Goal: Transaction & Acquisition: Book appointment/travel/reservation

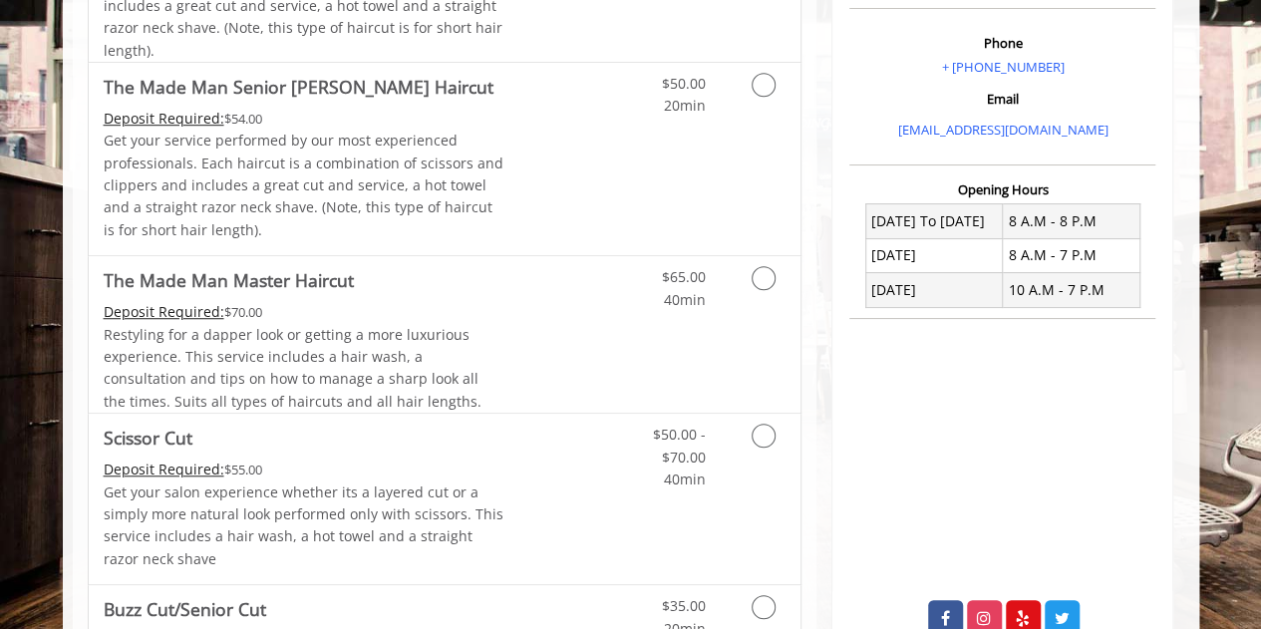
scroll to position [598, 0]
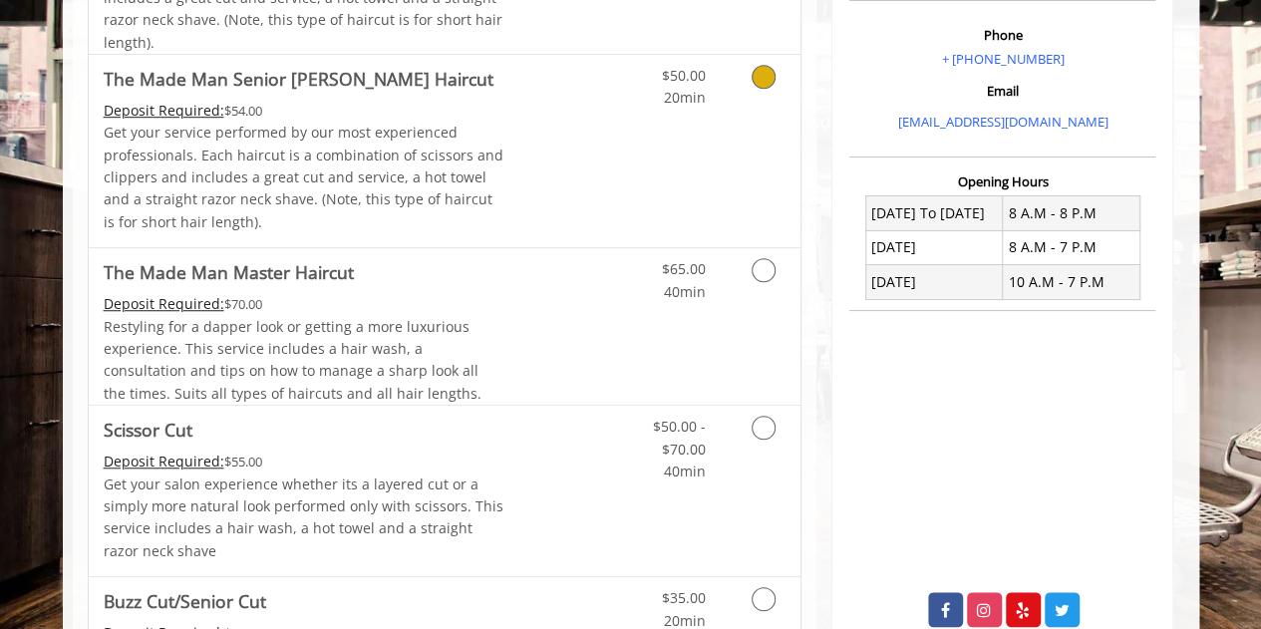
click at [740, 109] on div "$50.00 20min" at bounding box center [711, 151] width 178 height 192
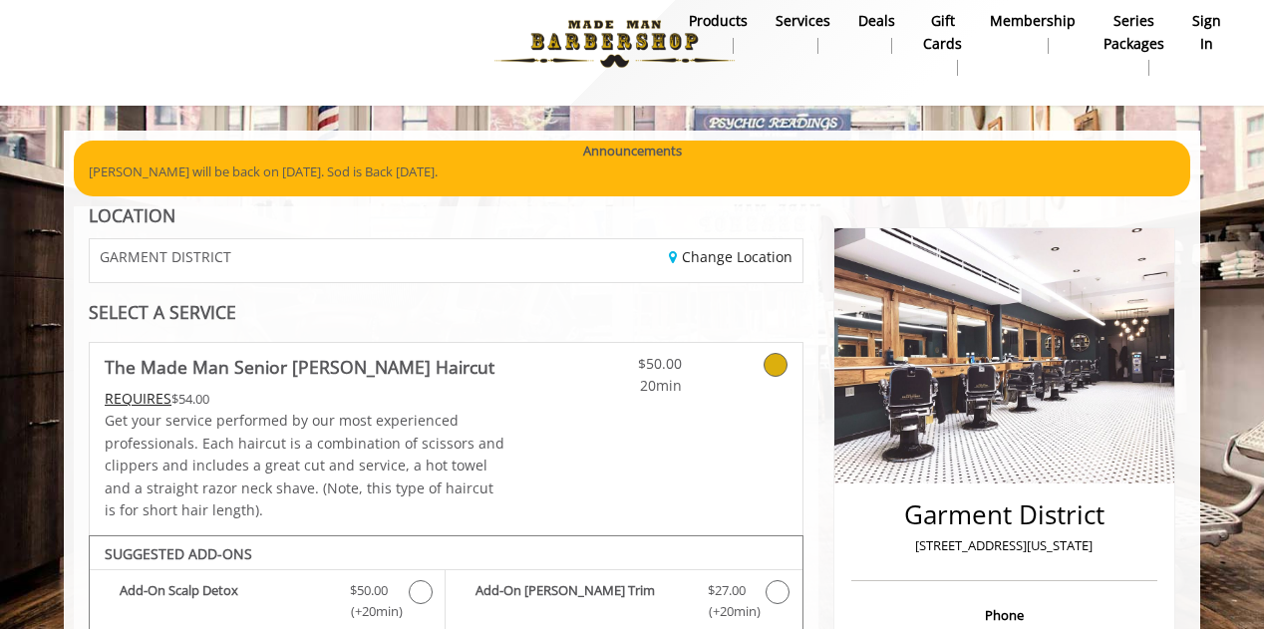
scroll to position [0, 0]
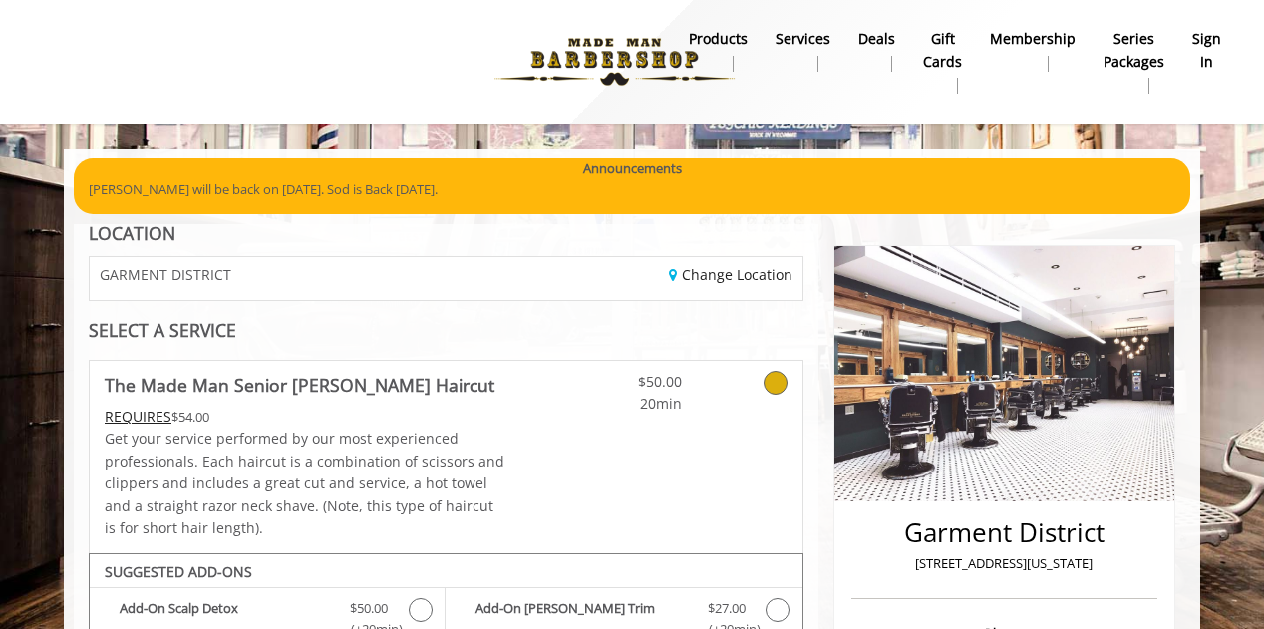
click at [1208, 39] on b "sign in" at bounding box center [1206, 50] width 29 height 45
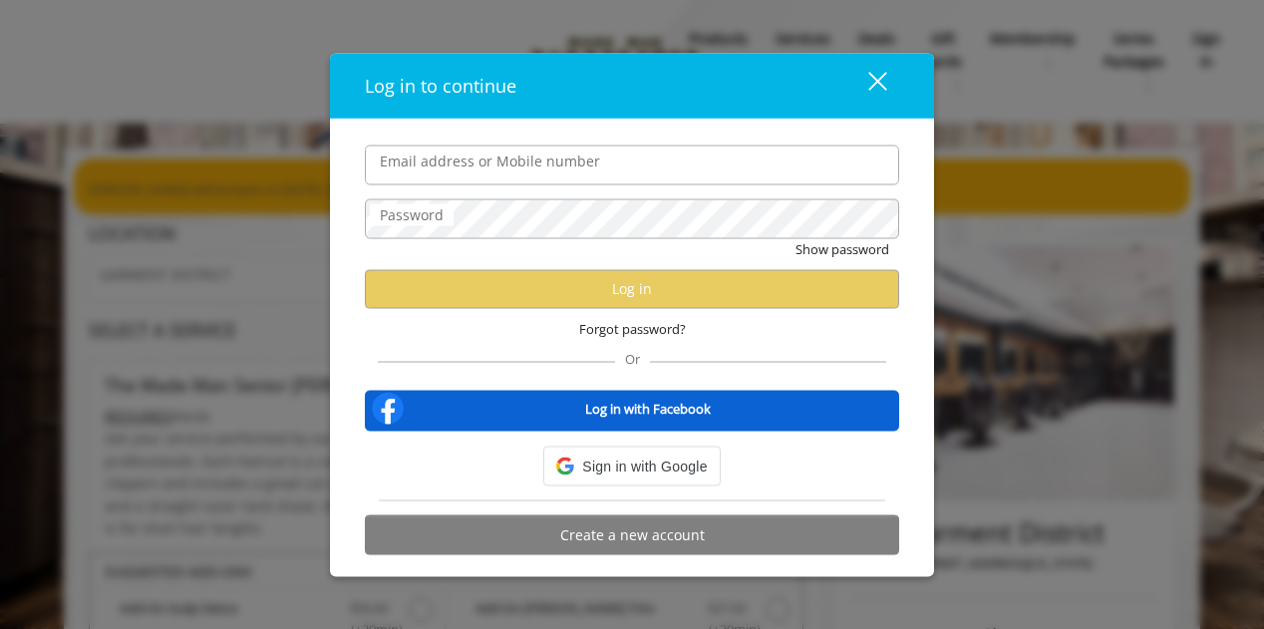
type input "**********"
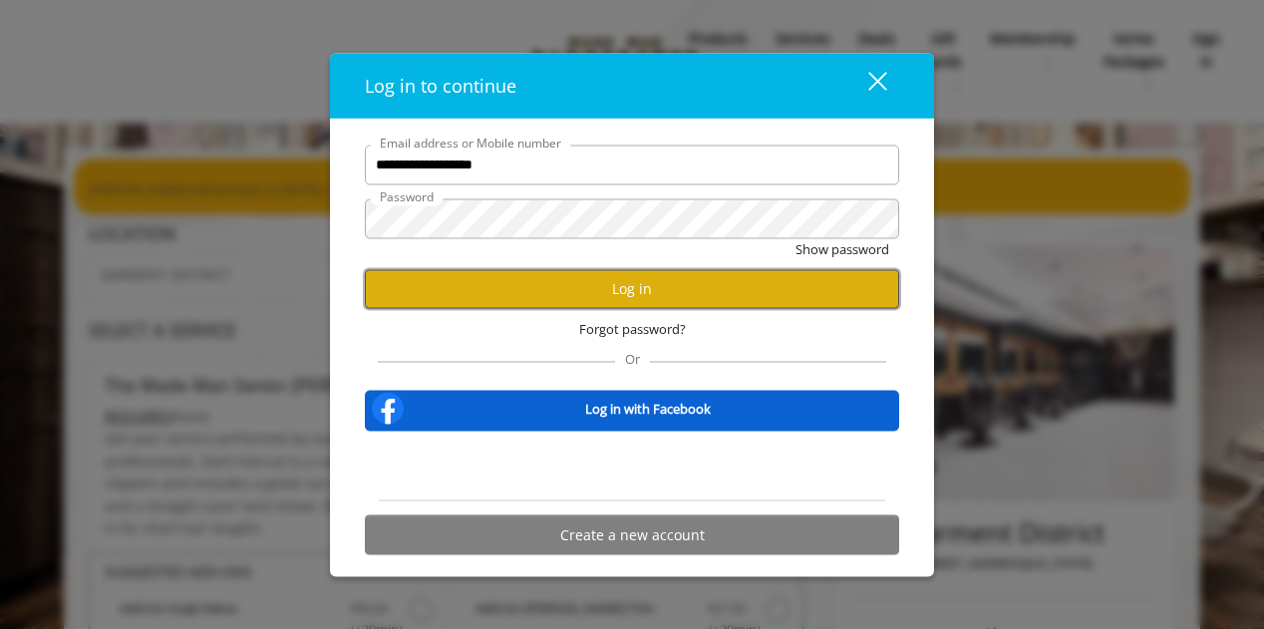
click at [598, 293] on button "Log in" at bounding box center [632, 288] width 534 height 39
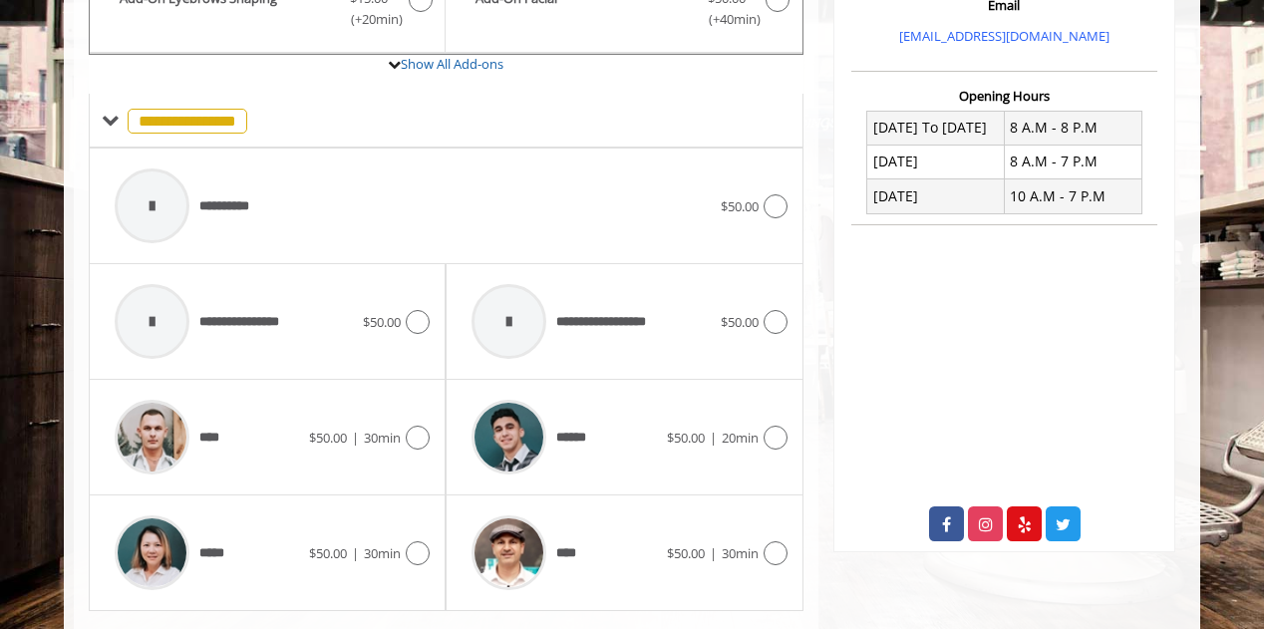
scroll to position [698, 0]
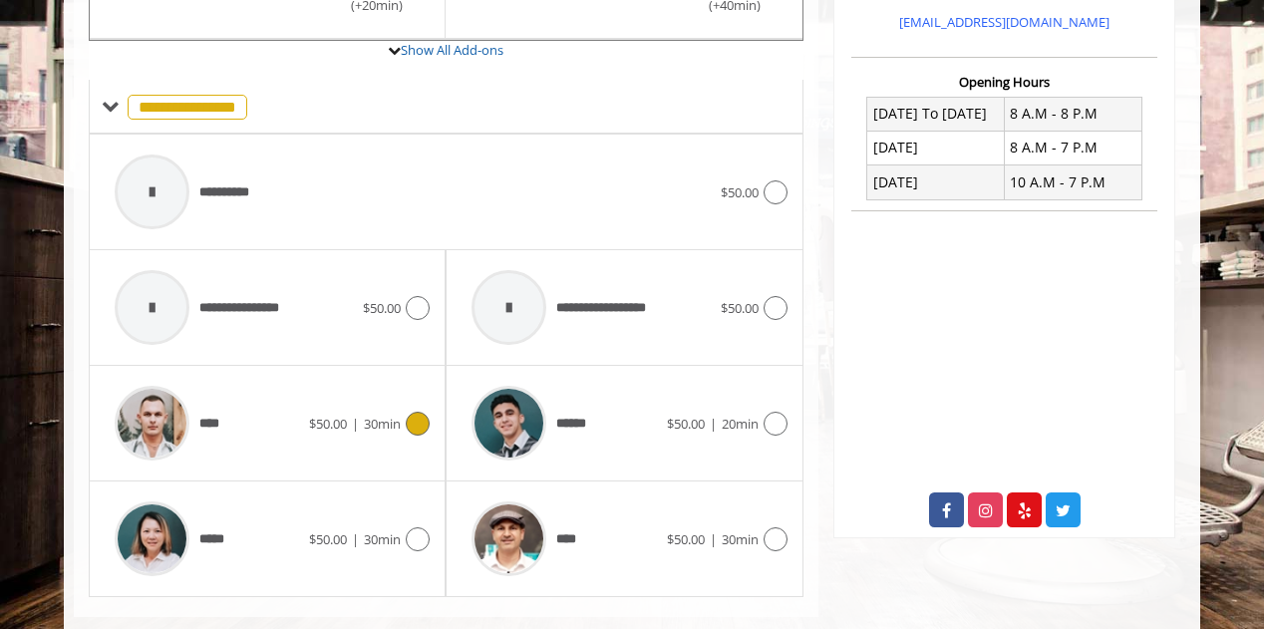
click at [420, 419] on icon at bounding box center [418, 424] width 24 height 24
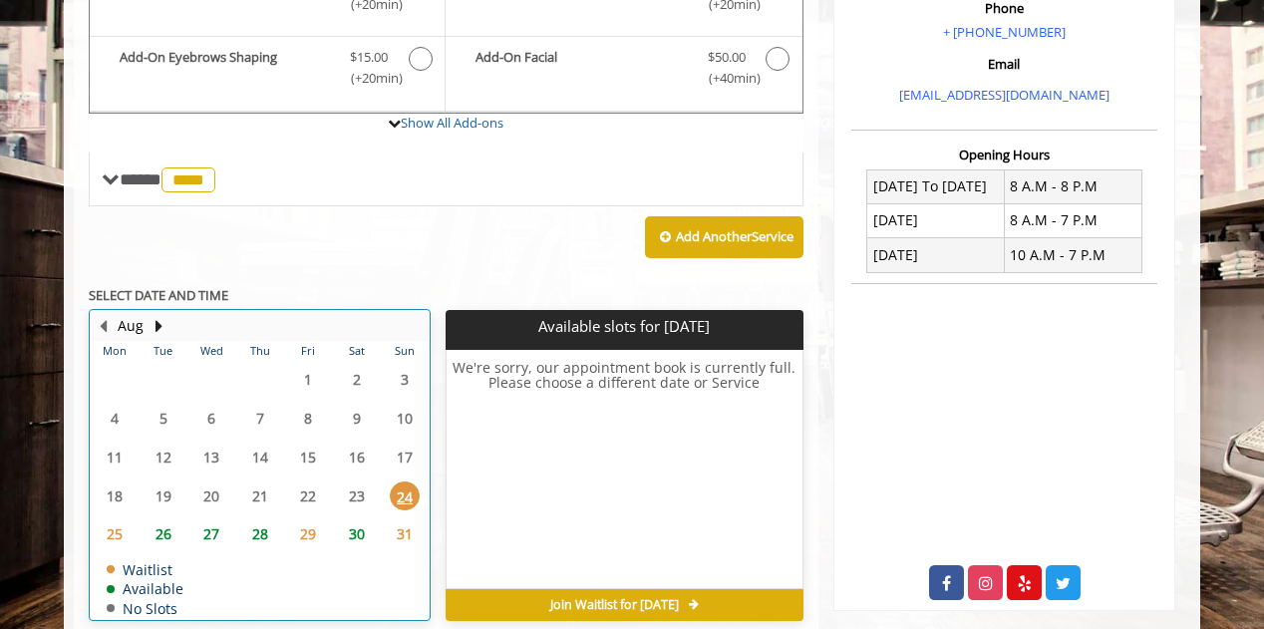
click at [263, 451] on table "Mon Tue Wed Thu Fri Sat Sun 28 29 30 31 1 2 3 4 5 6 7 8 9 10 11 12 13 14 15 16 …" at bounding box center [260, 480] width 338 height 278
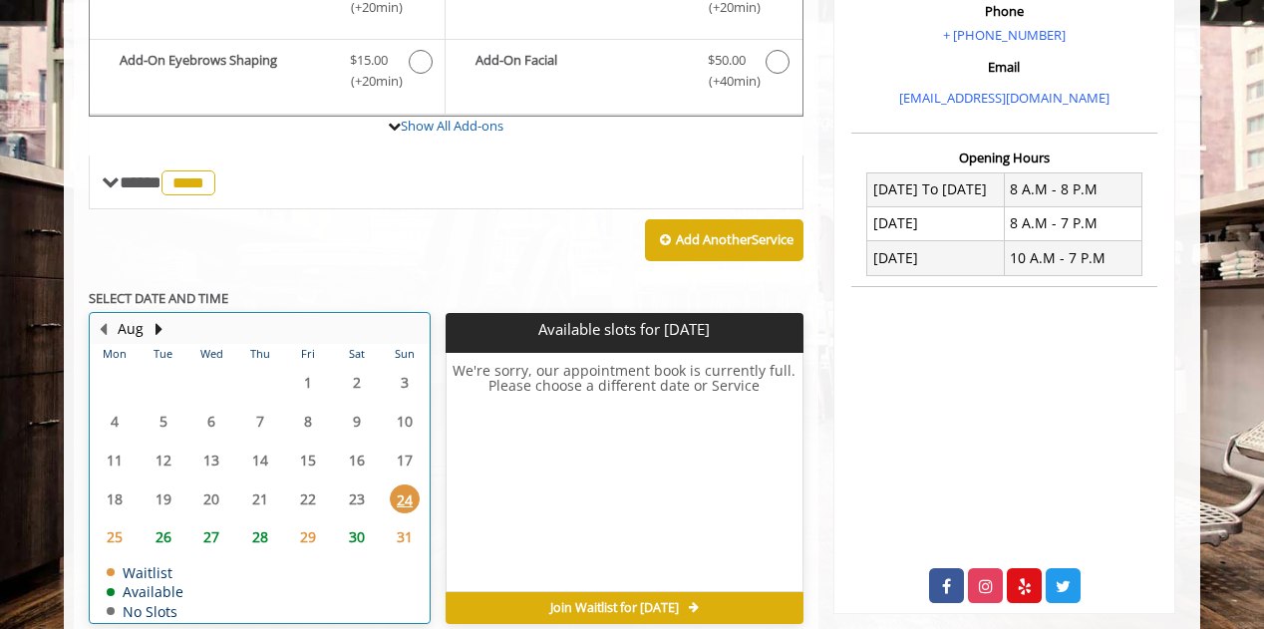
scroll to position [710, 0]
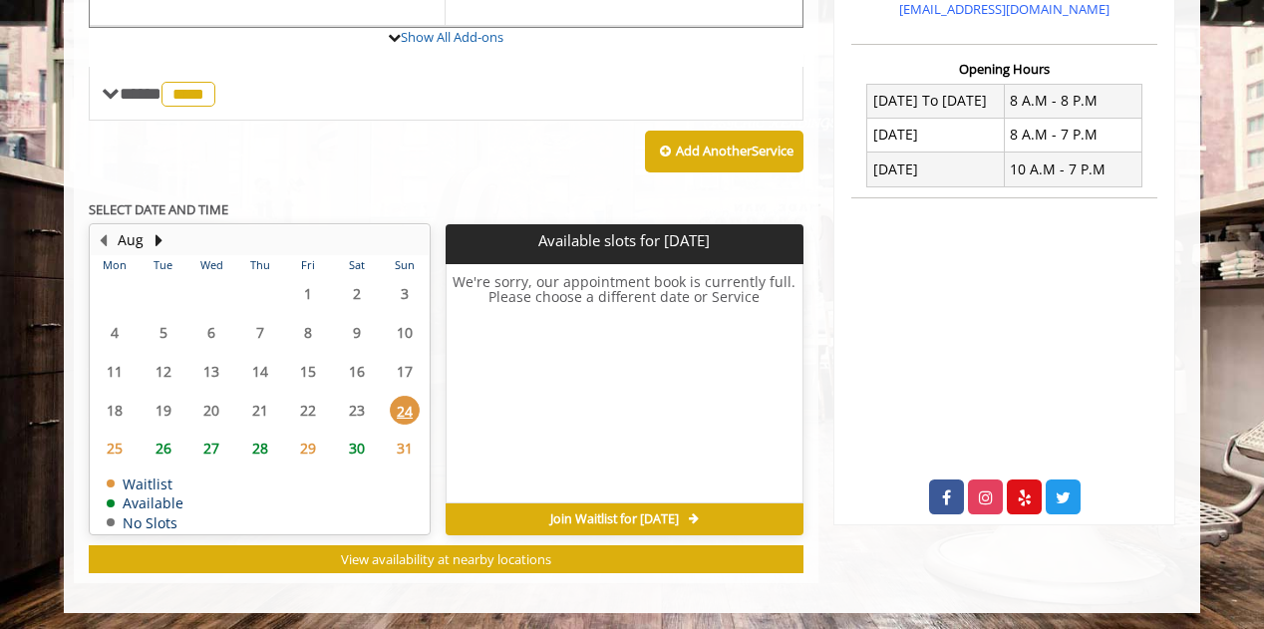
click at [209, 451] on span "27" at bounding box center [211, 447] width 30 height 29
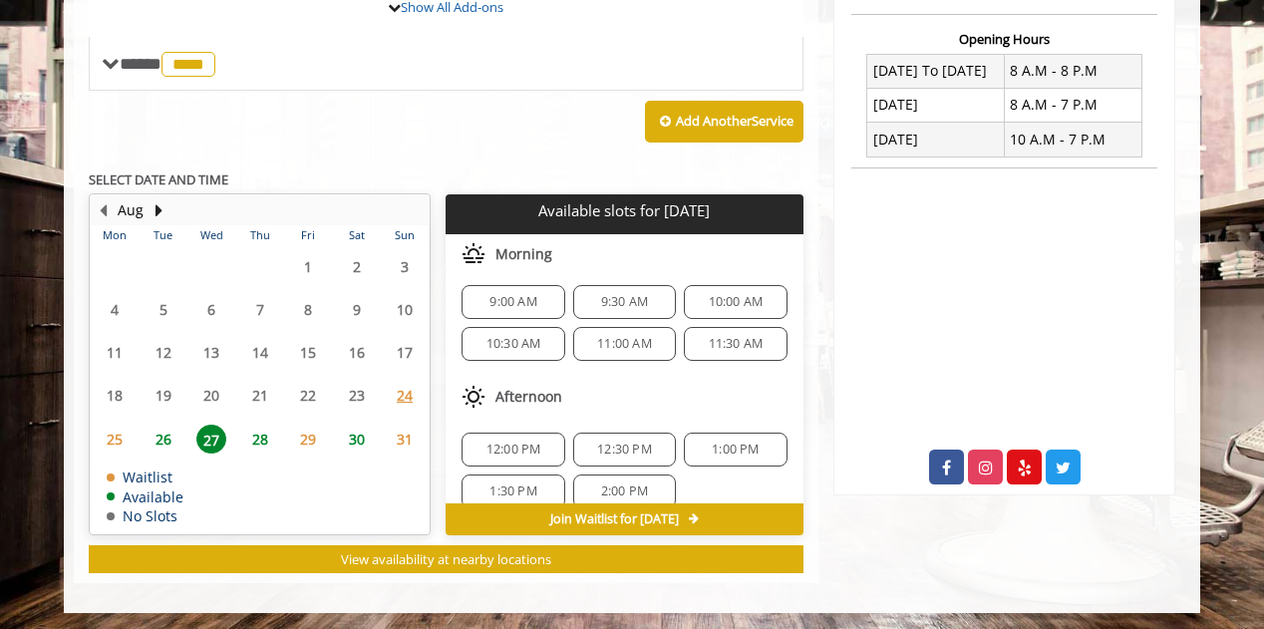
scroll to position [0, 0]
click at [534, 299] on span "9:00 AM" at bounding box center [512, 307] width 47 height 16
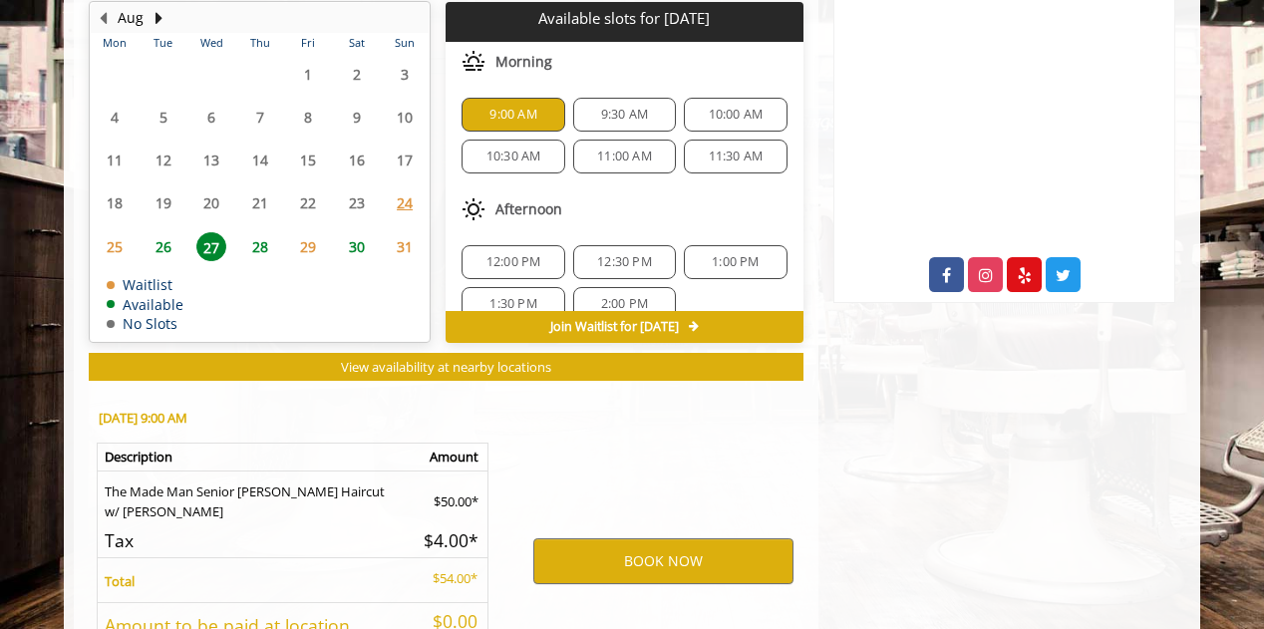
scroll to position [1098, 0]
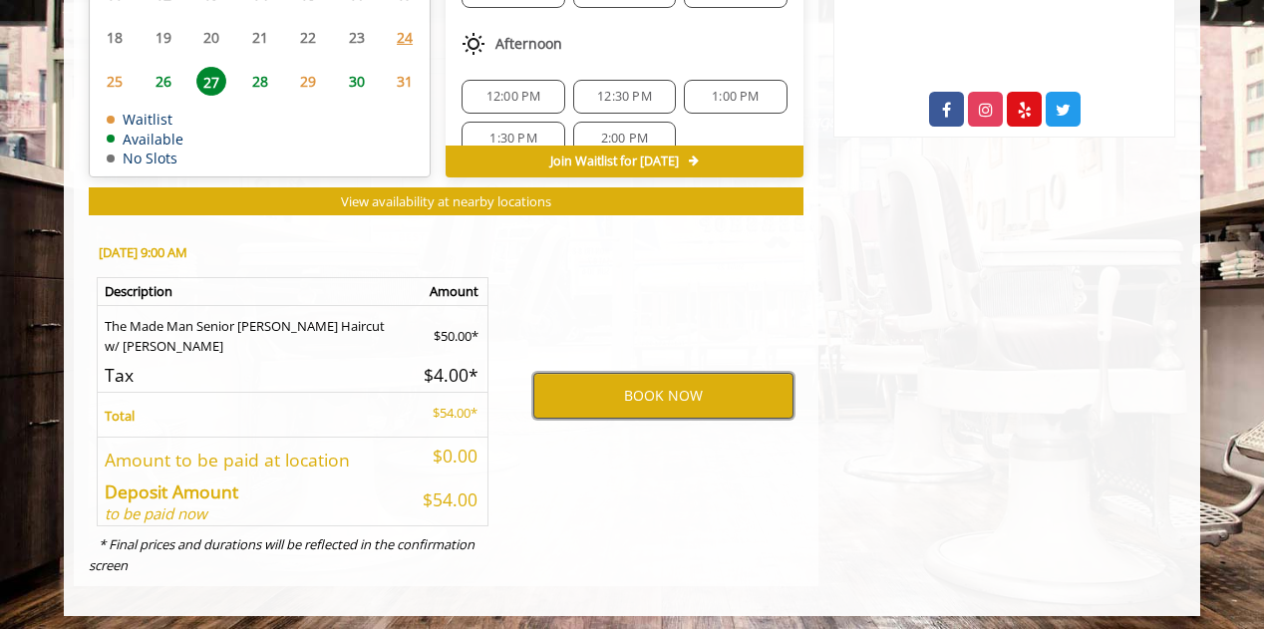
click at [666, 390] on button "BOOK NOW" at bounding box center [663, 396] width 260 height 46
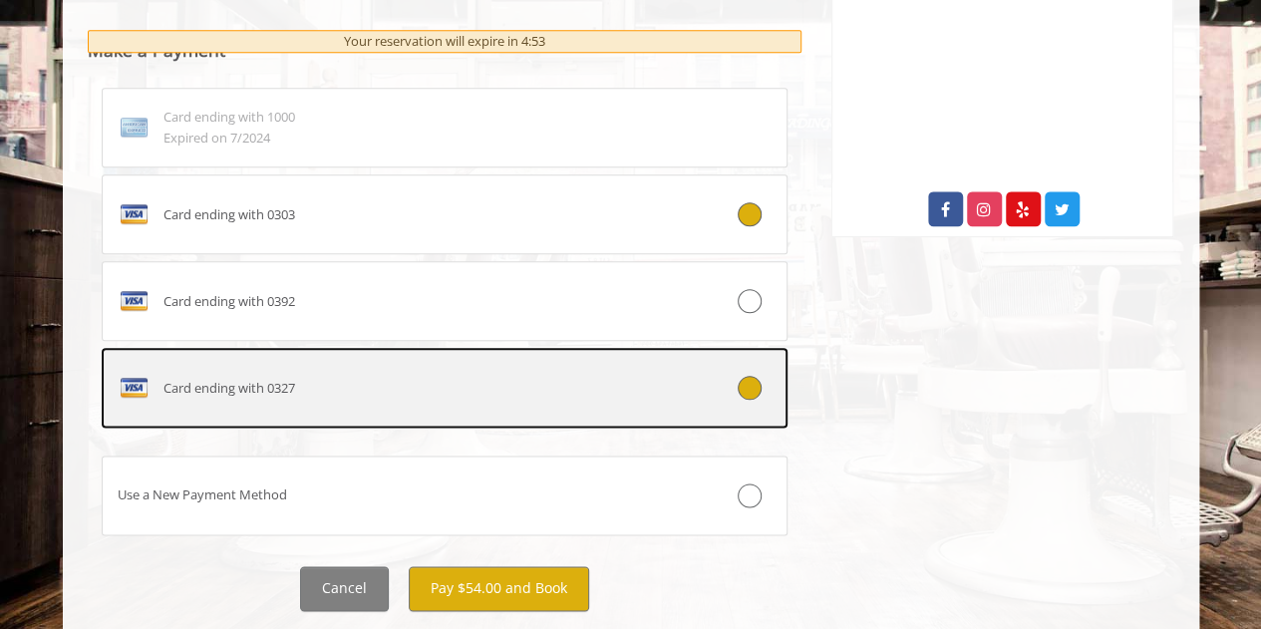
scroll to position [1046, 0]
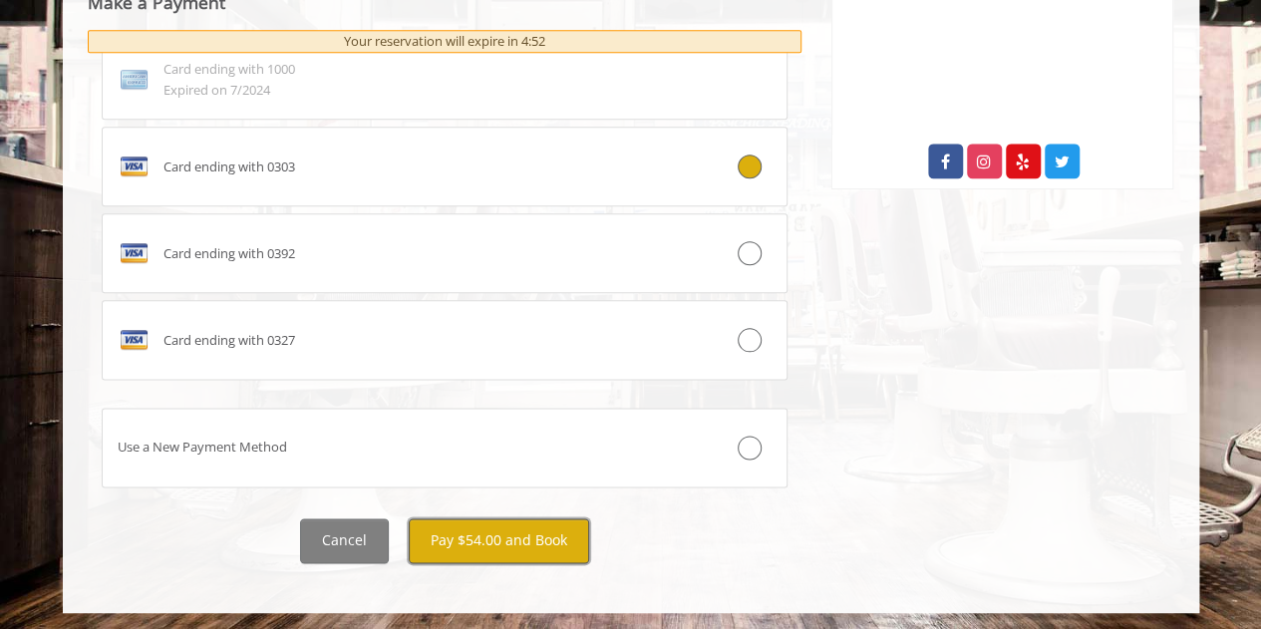
click at [508, 531] on button "Pay $54.00 and Book" at bounding box center [499, 540] width 180 height 45
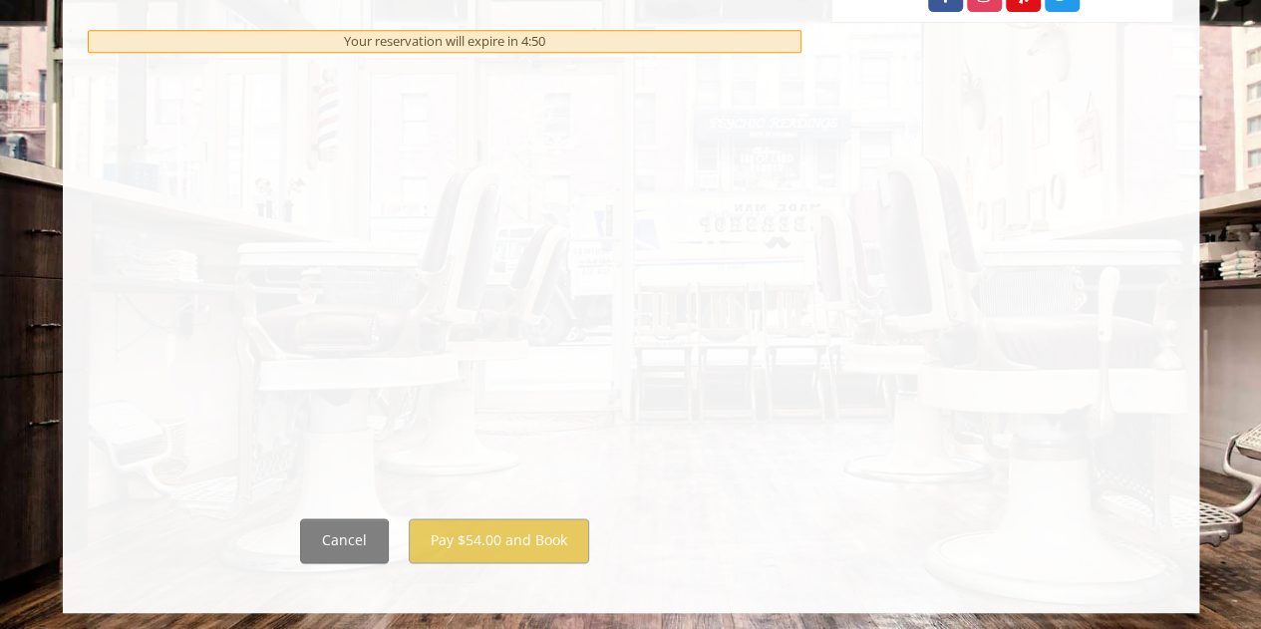
scroll to position [0, 0]
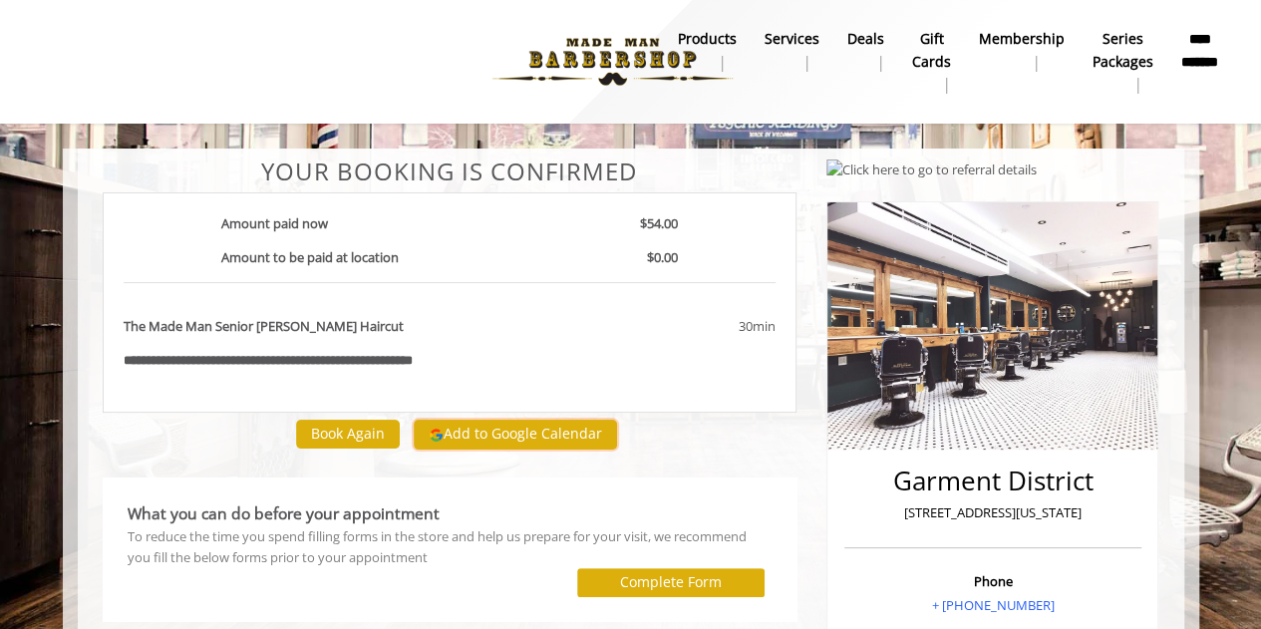
click at [486, 446] on button "Add to Google Calendar" at bounding box center [515, 435] width 203 height 30
